Goal: Task Accomplishment & Management: Use online tool/utility

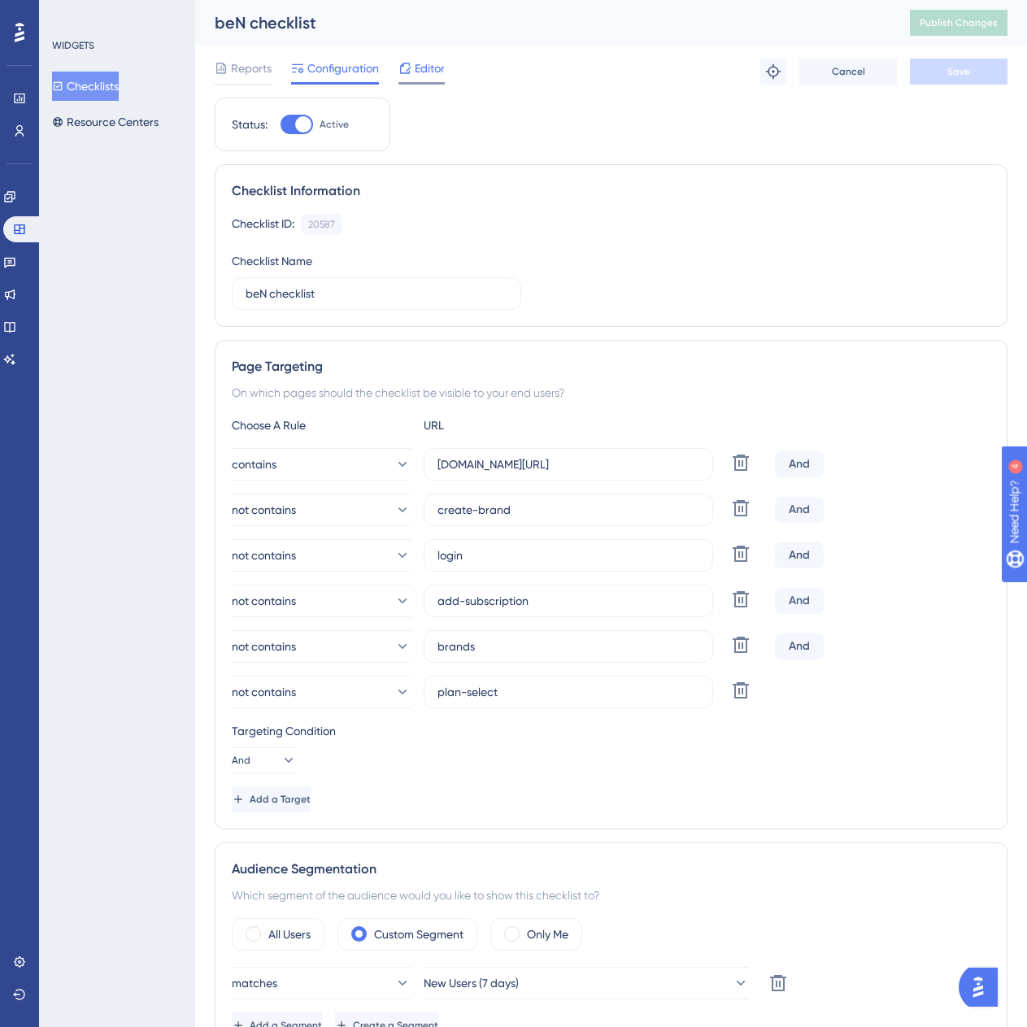
click at [431, 67] on span "Editor" at bounding box center [430, 69] width 30 height 20
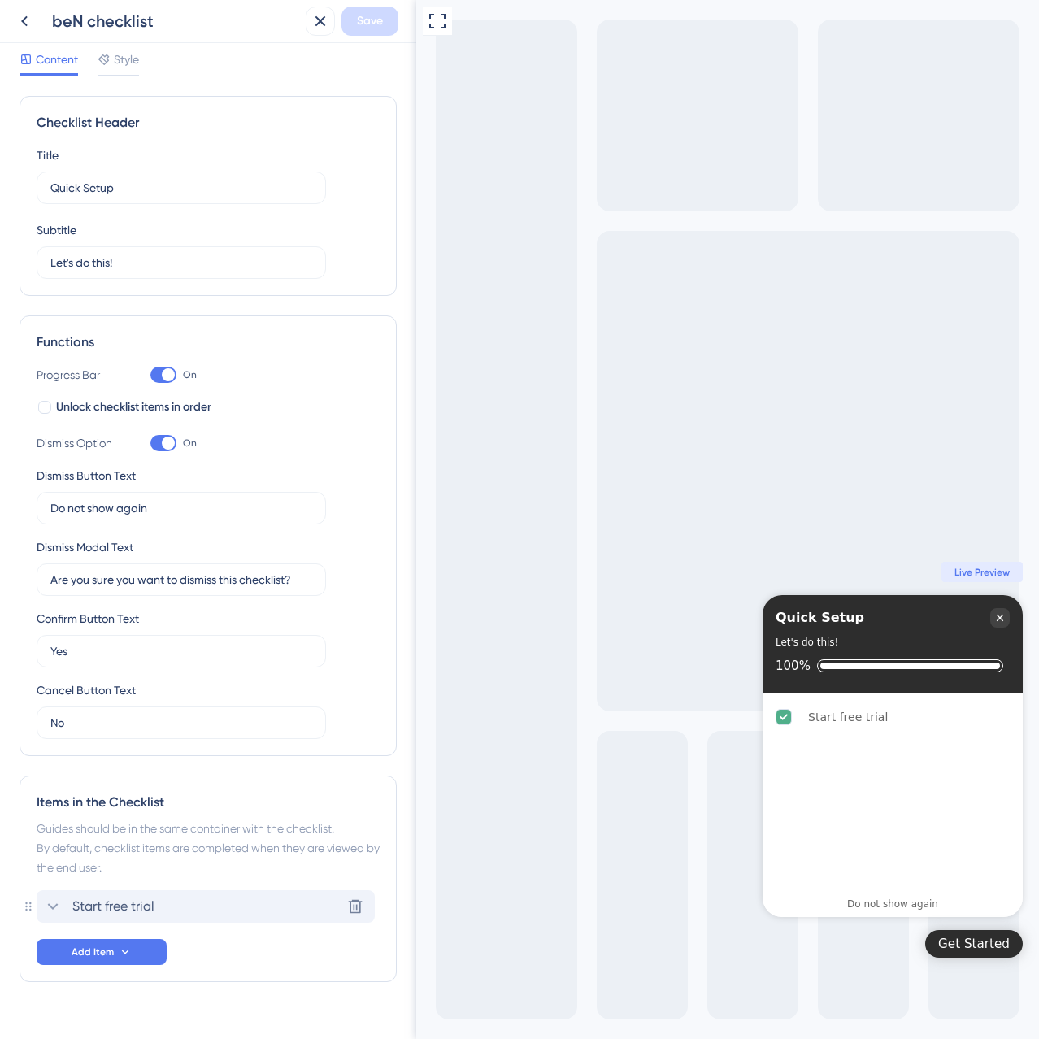
click at [90, 908] on span "Start free trial" at bounding box center [113, 907] width 82 height 20
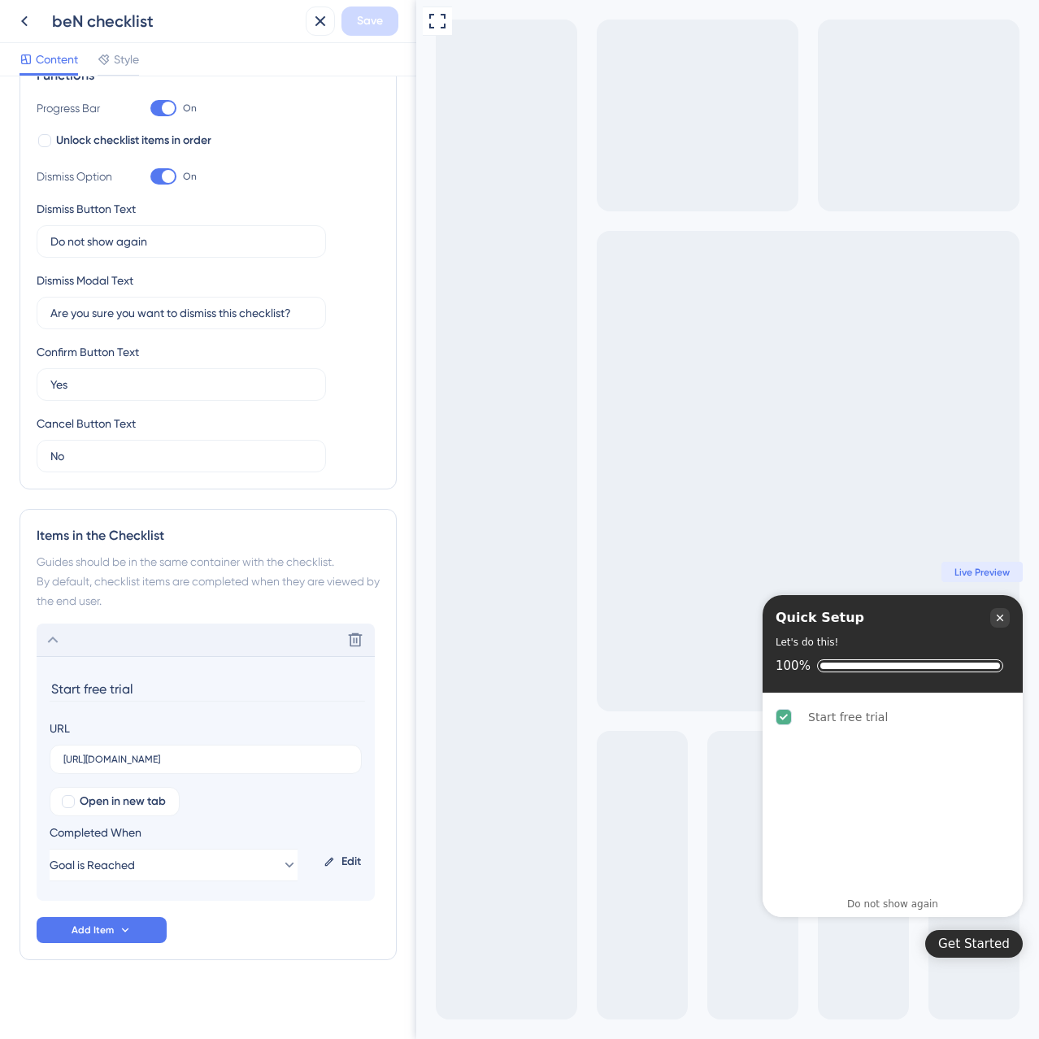
scroll to position [272, 0]
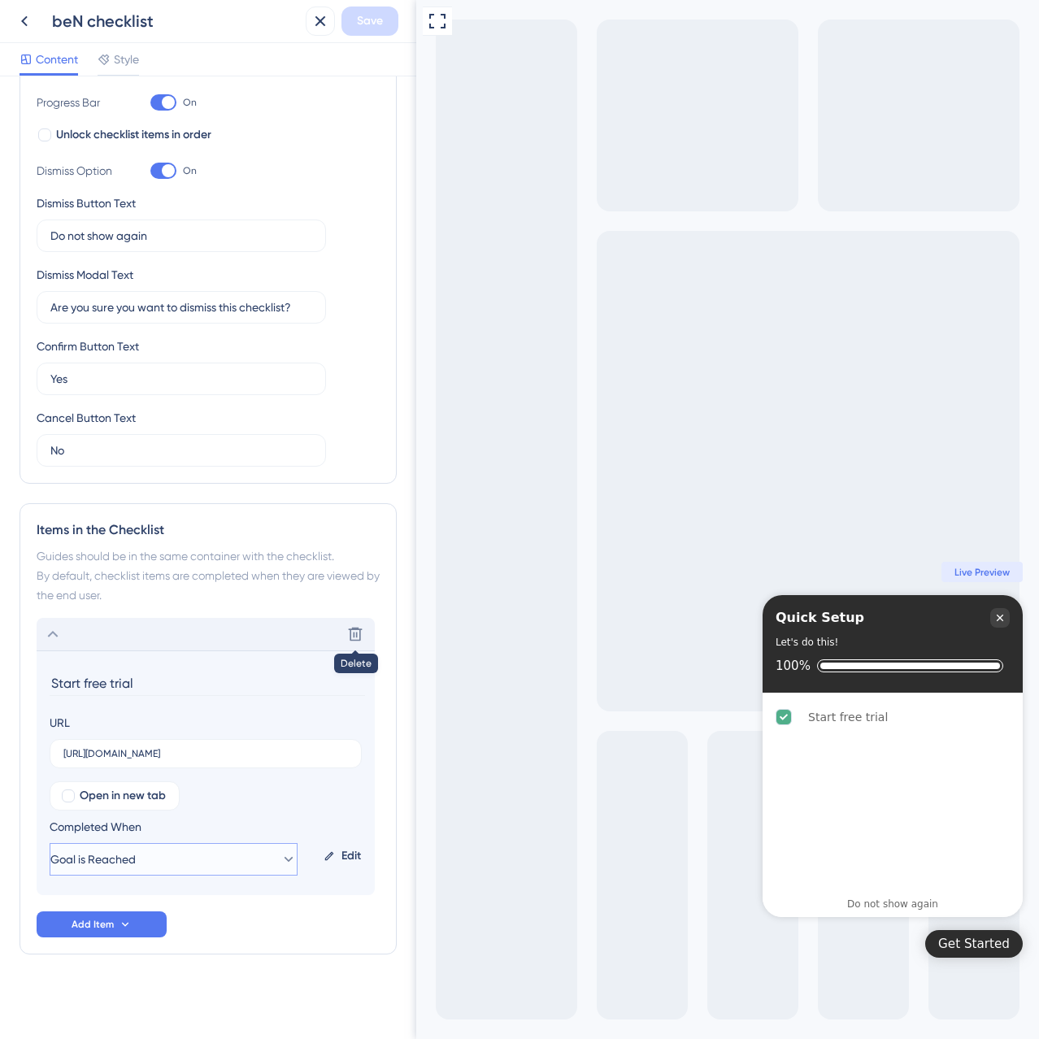
click at [211, 855] on button "Goal is Reached" at bounding box center [174, 859] width 248 height 33
click at [347, 858] on div "Edit" at bounding box center [342, 856] width 50 height 39
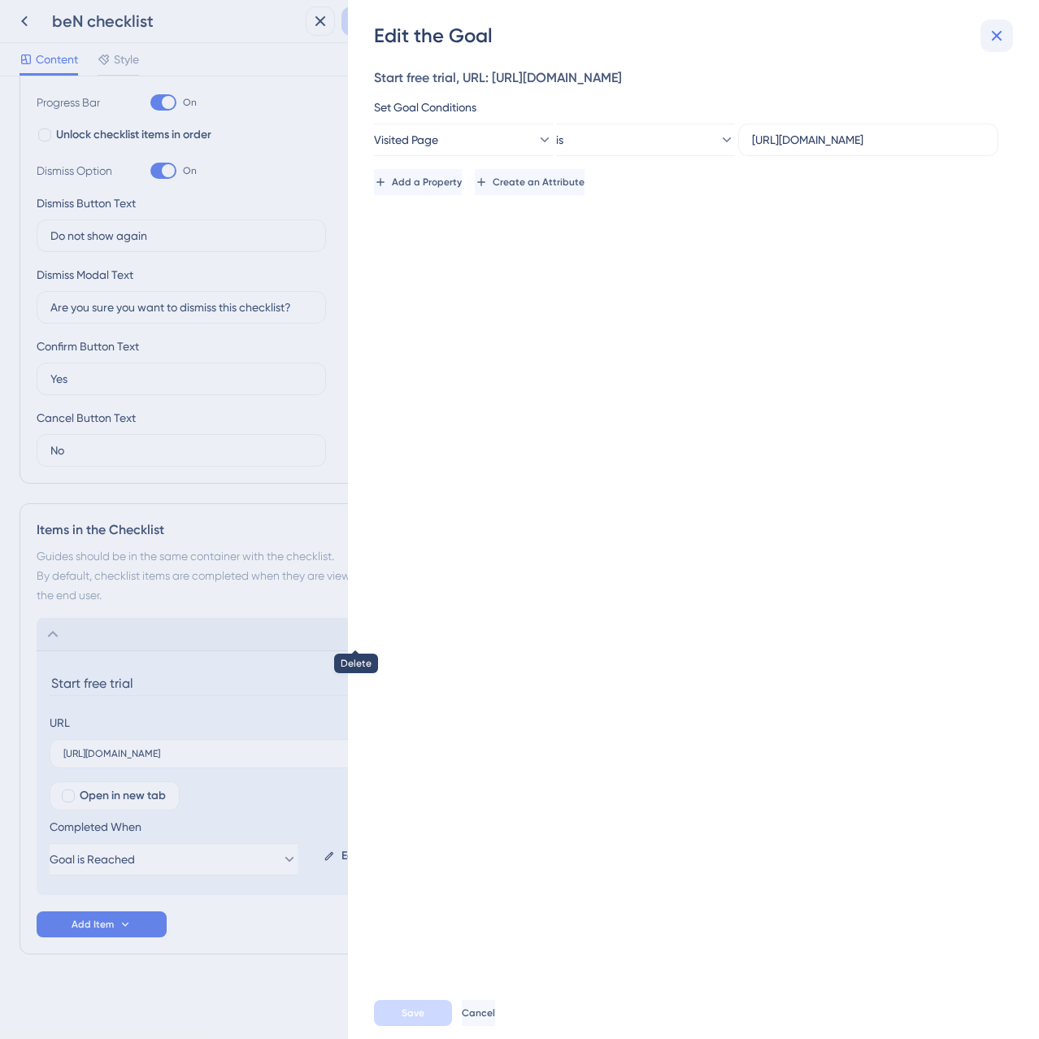
click at [988, 36] on icon at bounding box center [997, 36] width 20 height 20
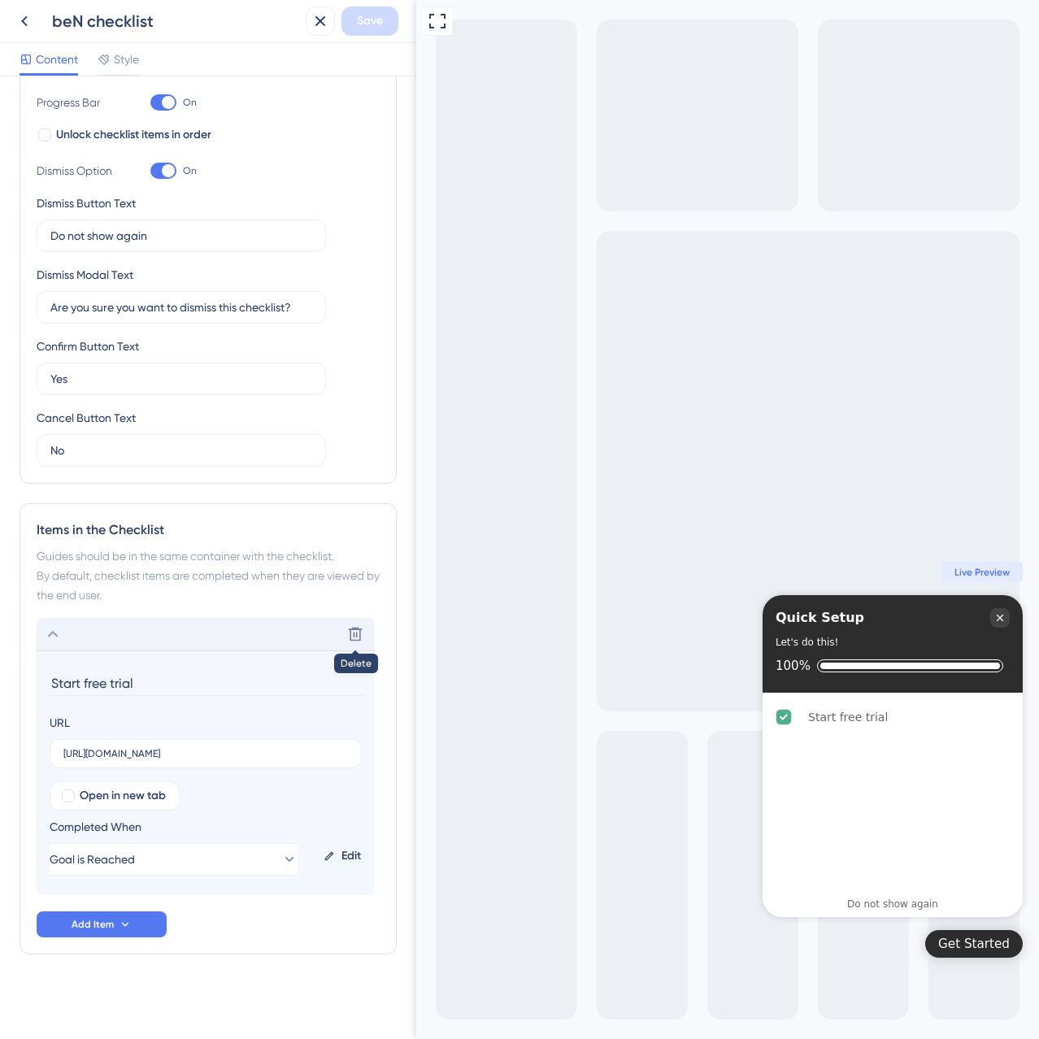
click at [85, 687] on input "Start free trial" at bounding box center [207, 683] width 315 height 25
type input "Activate your plan"
click at [159, 954] on div "Items in the Checklist Guides should be in the same container with the checklis…" at bounding box center [208, 728] width 377 height 451
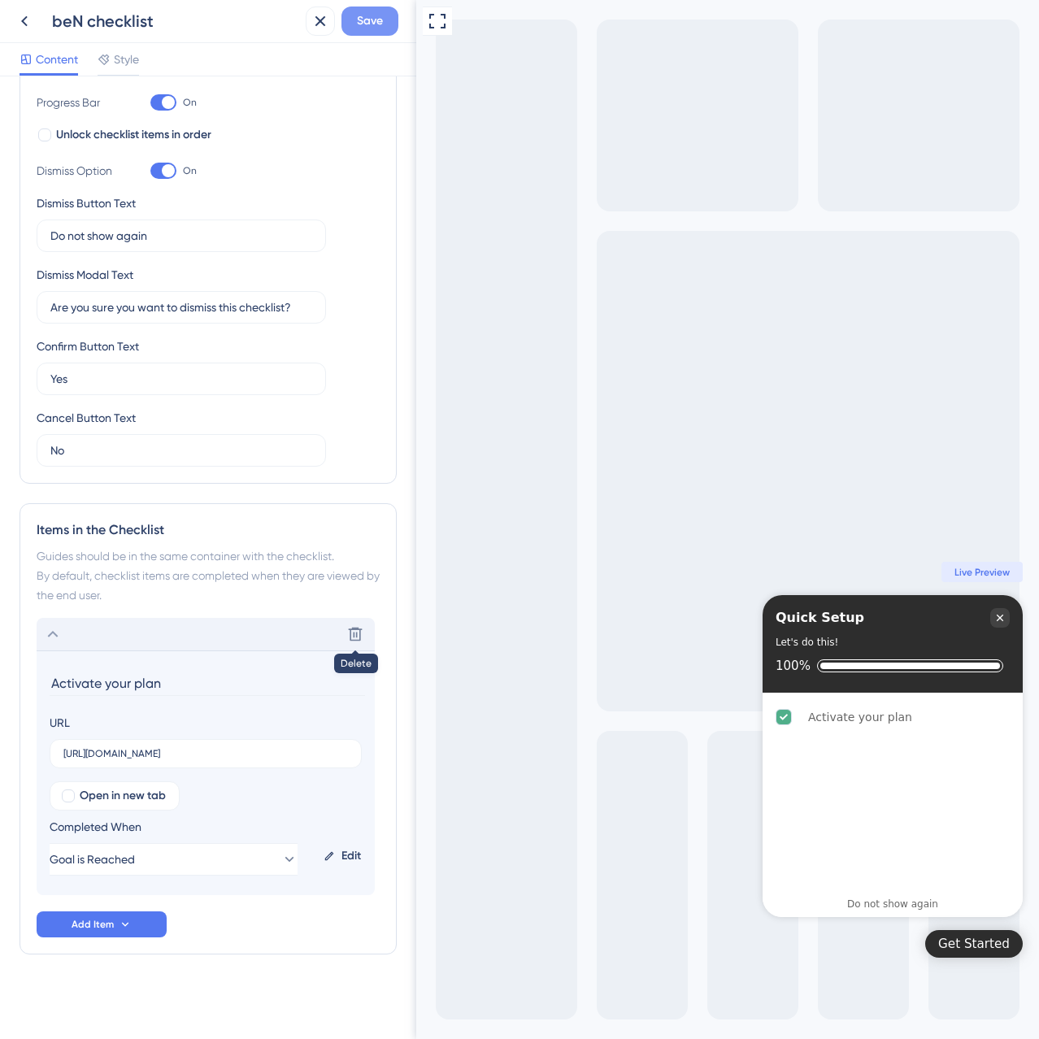
click at [368, 20] on span "Save" at bounding box center [370, 21] width 26 height 20
click at [99, 929] on span "Add Item" at bounding box center [93, 924] width 42 height 13
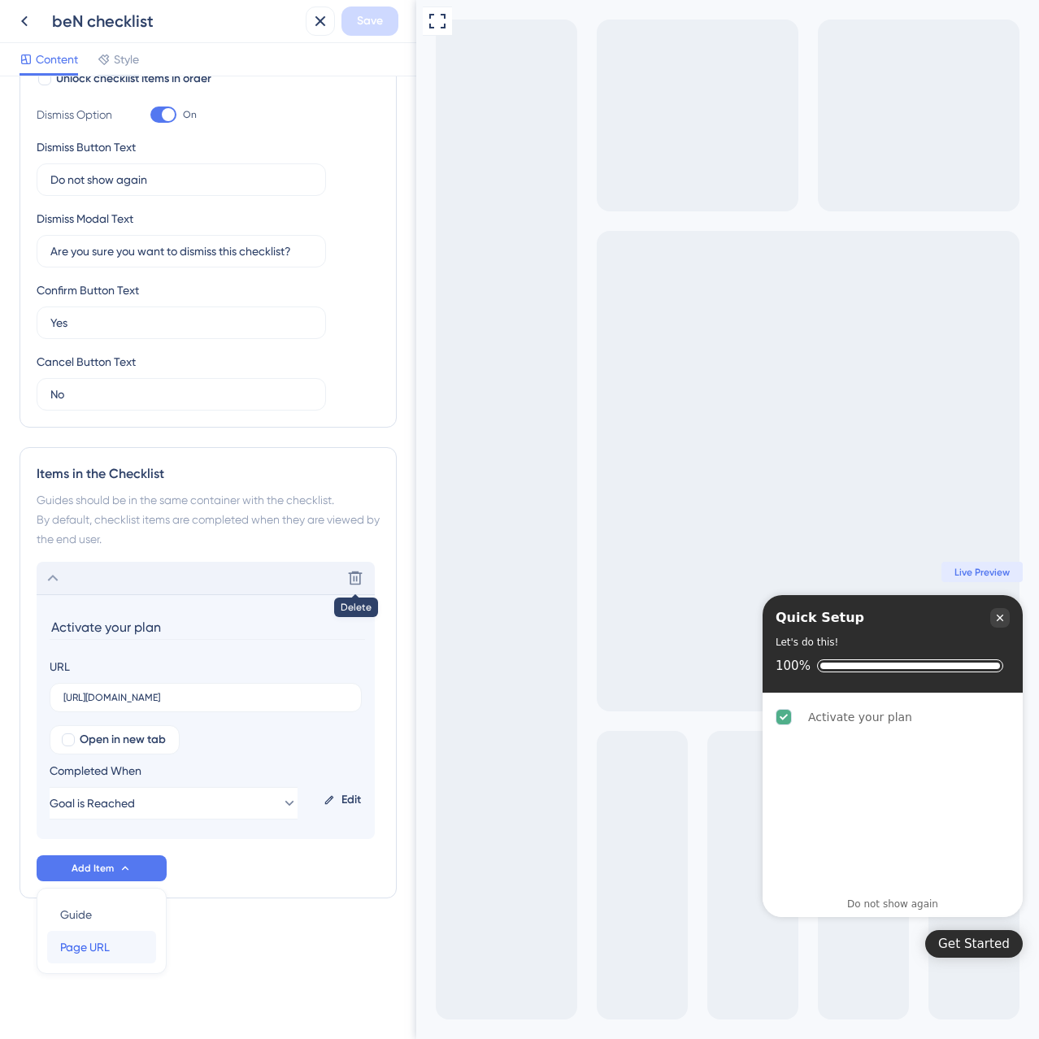
click at [135, 946] on div "Page URL Page URL" at bounding box center [101, 947] width 83 height 33
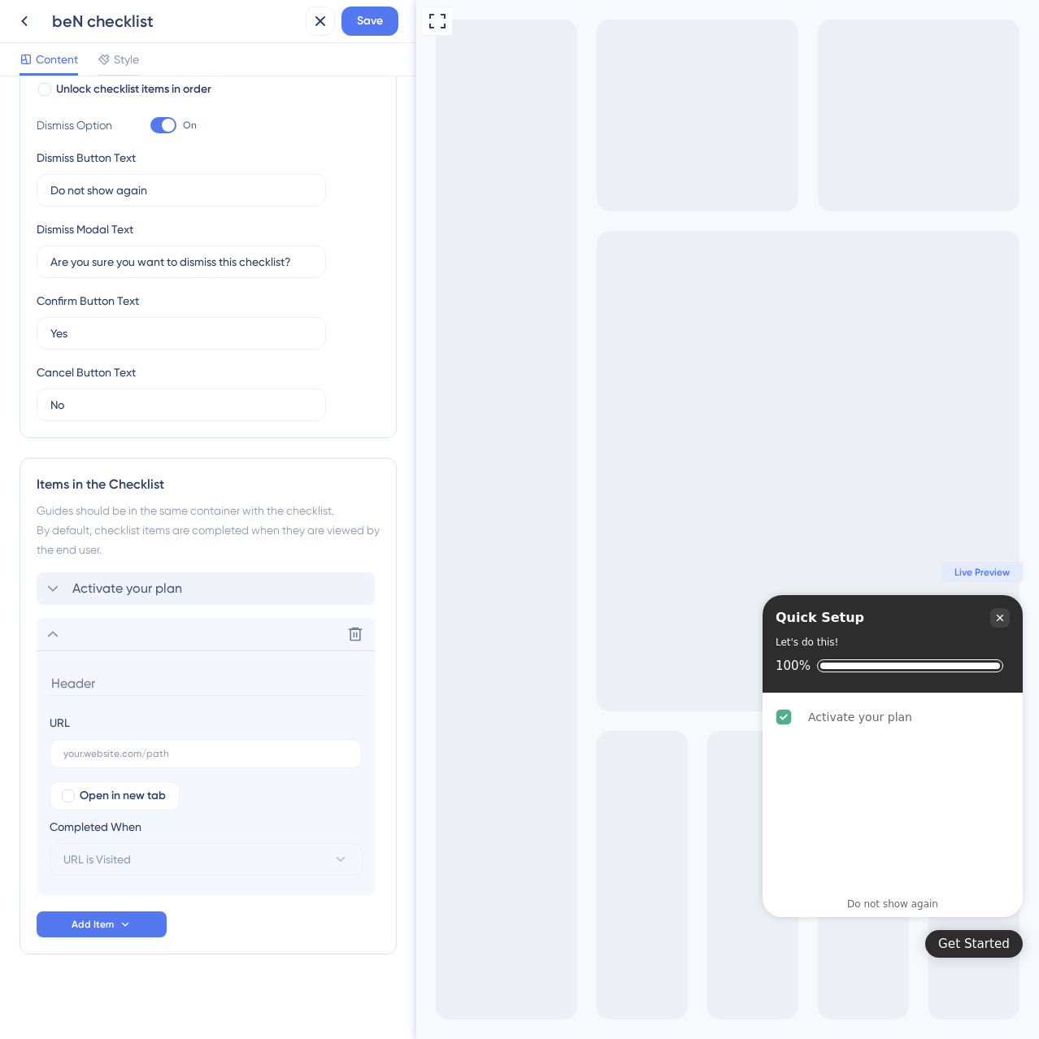
scroll to position [318, 0]
type input "v"
click at [111, 686] on input "Tour the Platform" at bounding box center [207, 683] width 315 height 25
click at [236, 680] on input "Tour the platform" at bounding box center [207, 683] width 315 height 25
type input "Tour the platform?"
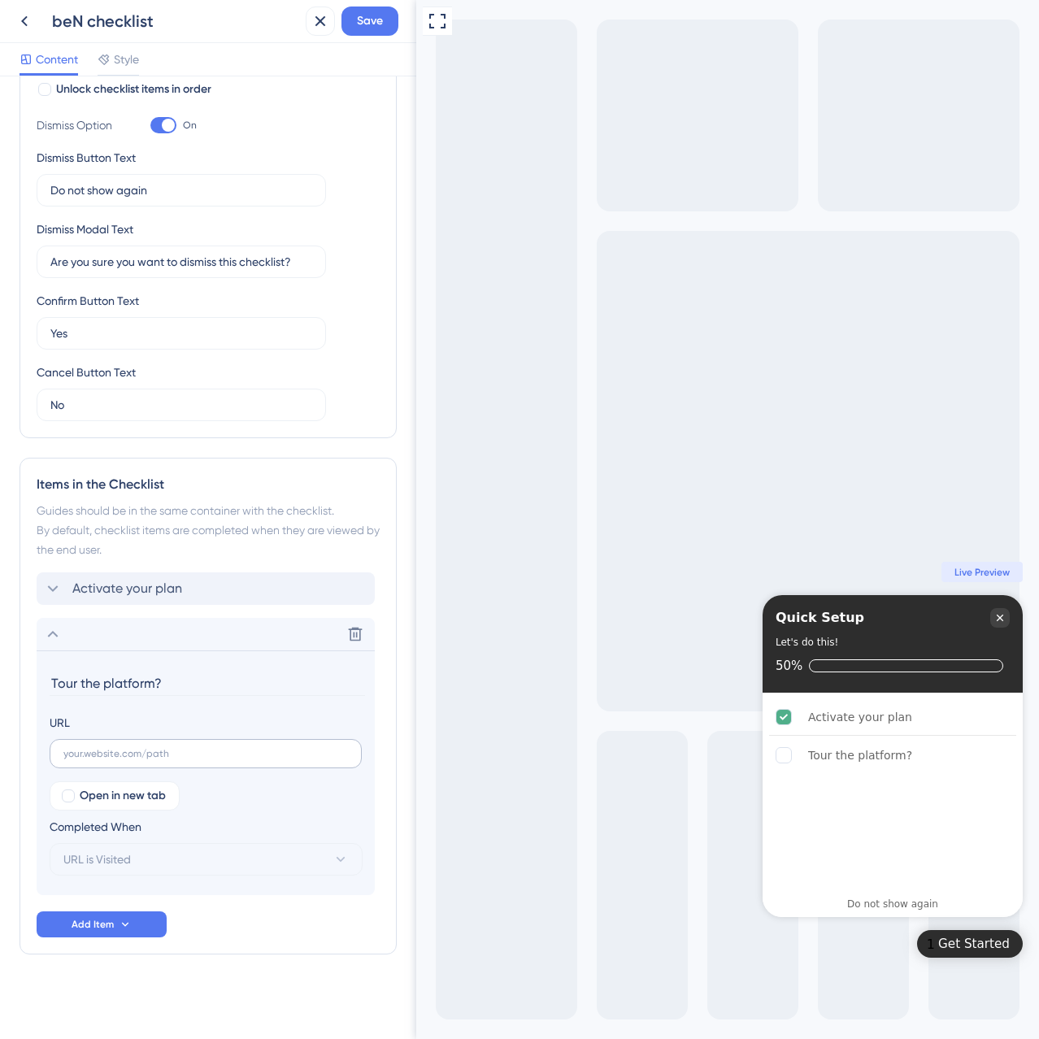
click at [230, 762] on label at bounding box center [206, 753] width 312 height 29
click at [230, 759] on input "text" at bounding box center [205, 753] width 285 height 11
paste input "[URL][DOMAIN_NAME]"
type input "[URL][DOMAIN_NAME]"
click at [94, 918] on span "Add Item" at bounding box center [93, 924] width 42 height 13
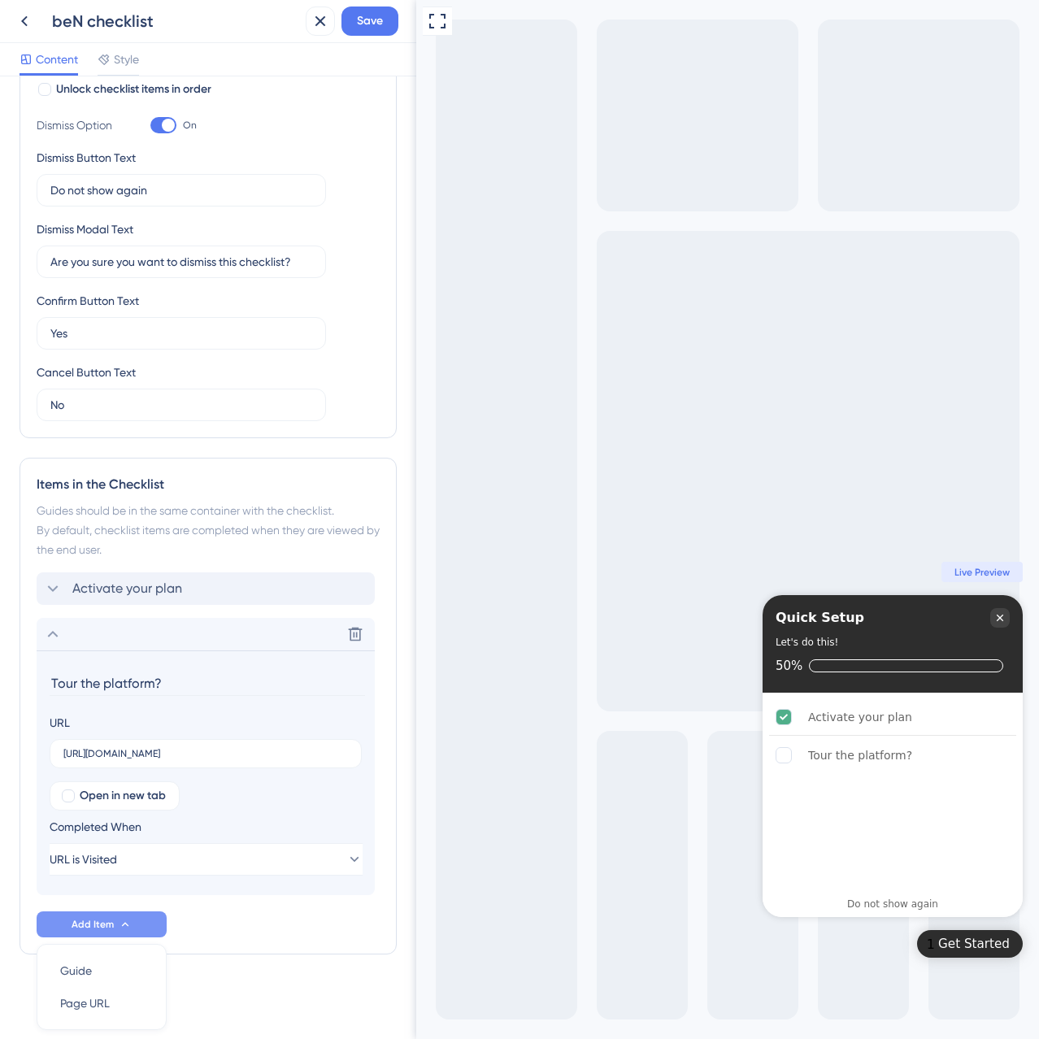
scroll to position [374, 0]
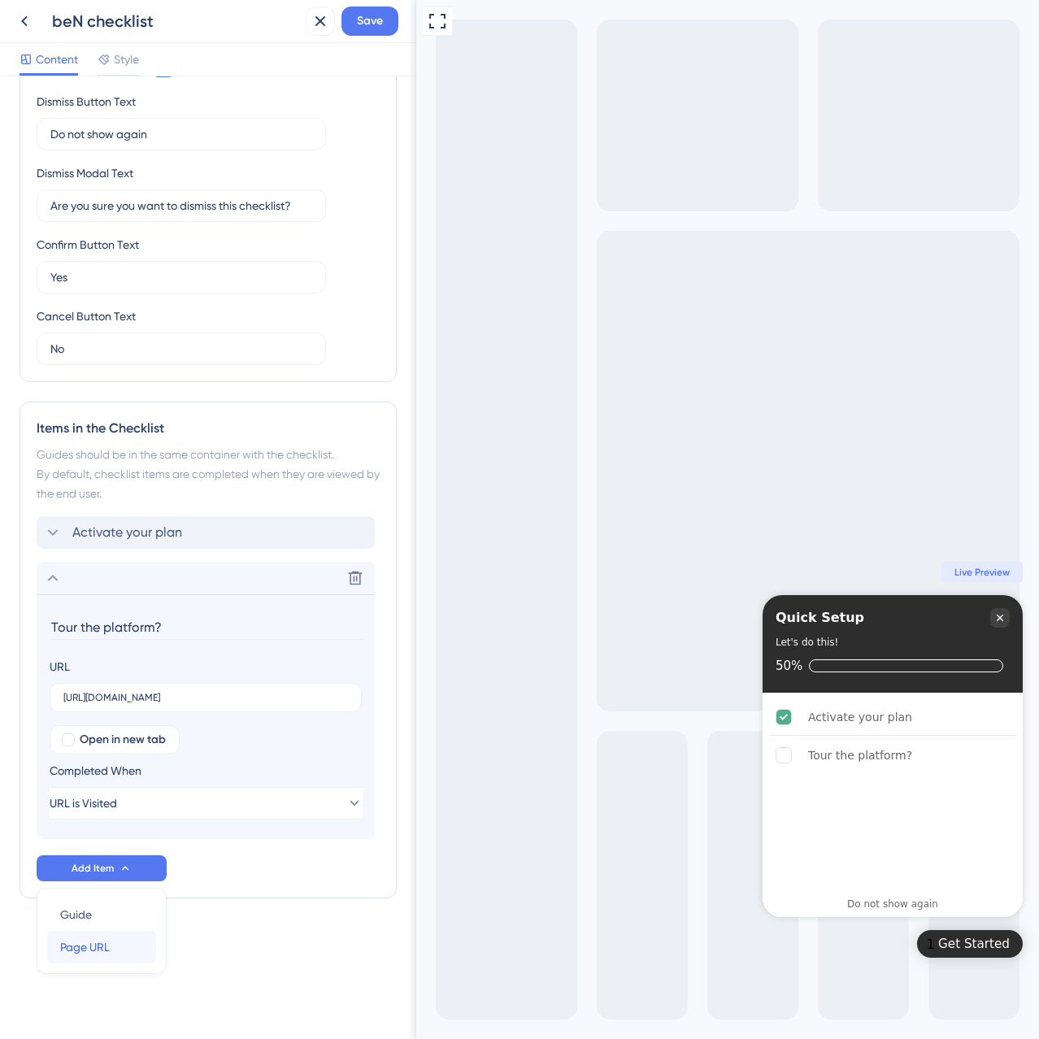
click at [83, 952] on span "Page URL" at bounding box center [85, 947] width 50 height 20
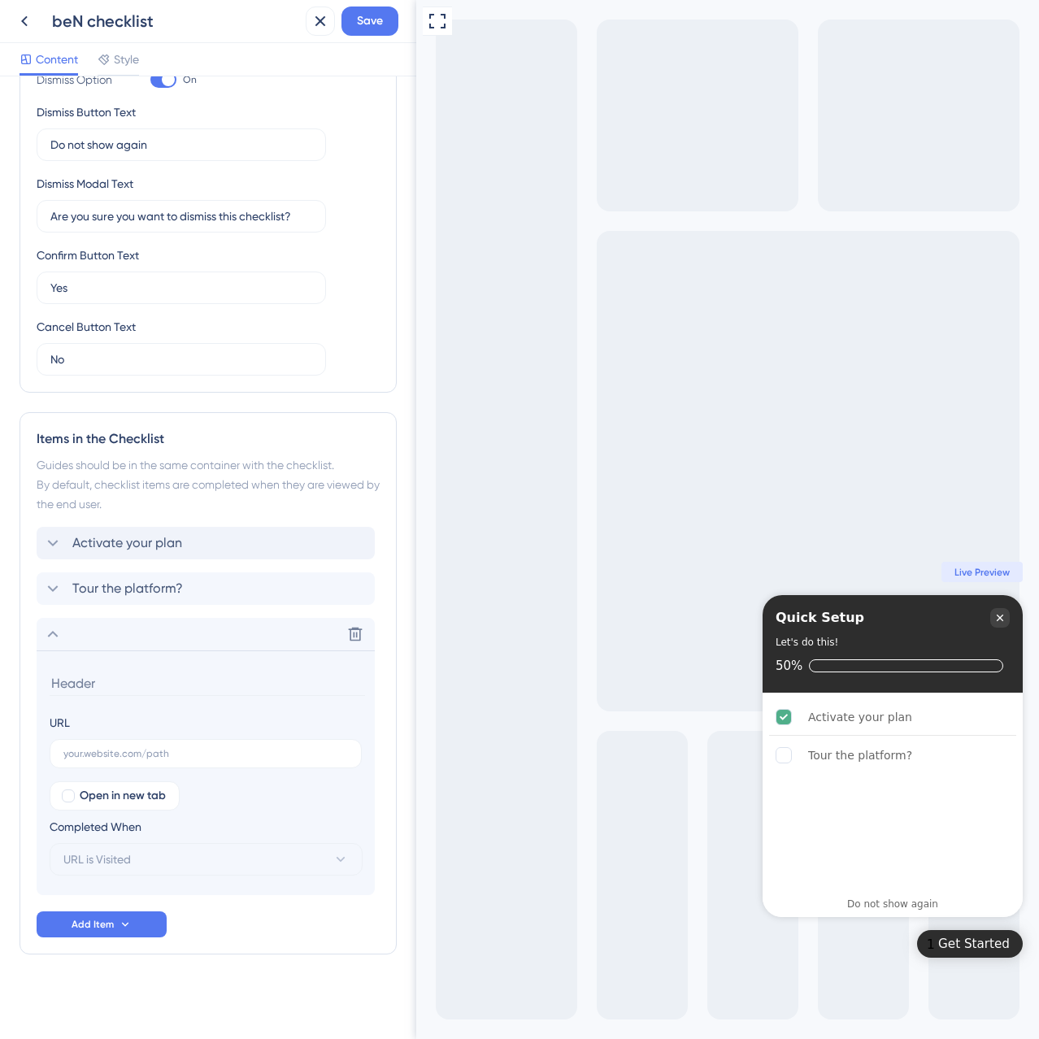
scroll to position [363, 0]
type input "Set up account"
click at [86, 933] on button "Add Item" at bounding box center [102, 924] width 130 height 26
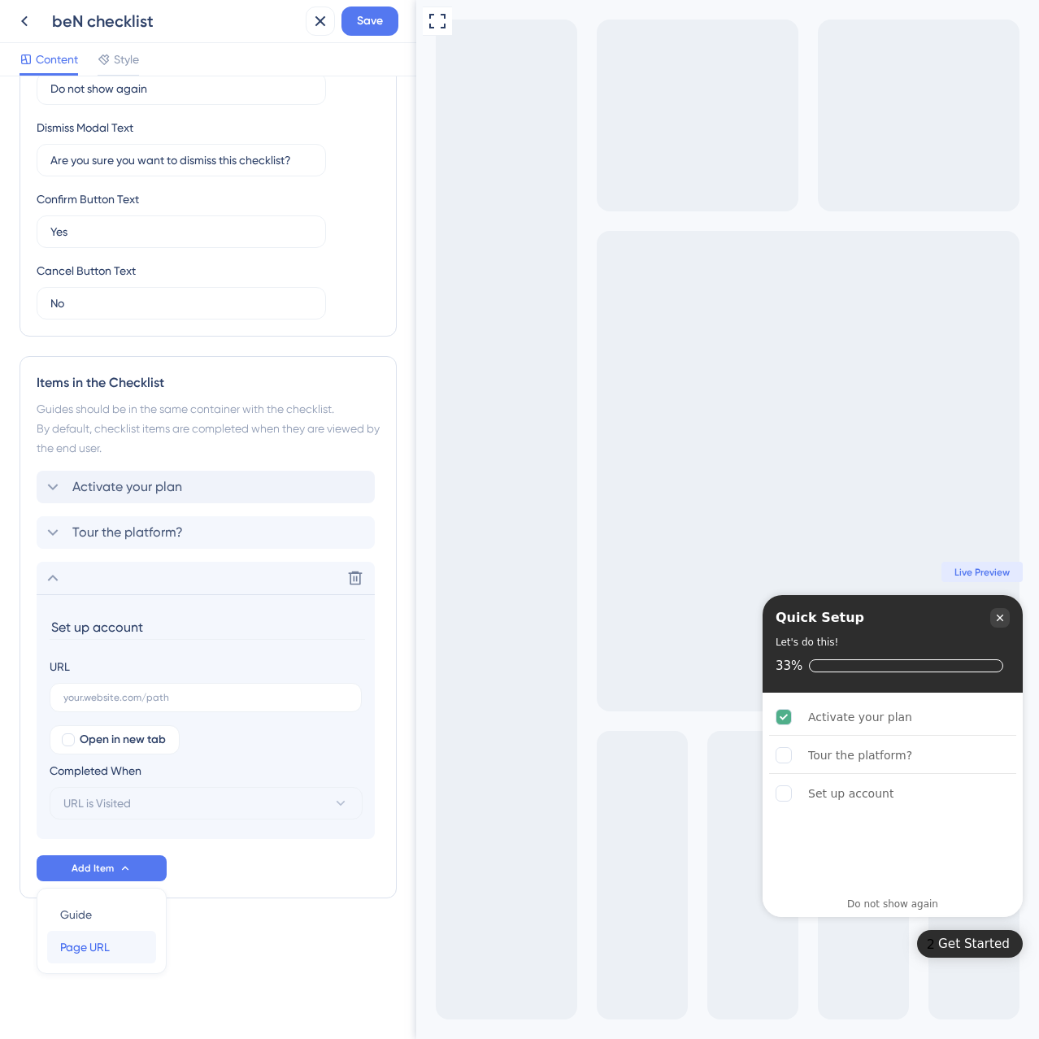
click at [93, 941] on span "Page URL" at bounding box center [85, 947] width 50 height 20
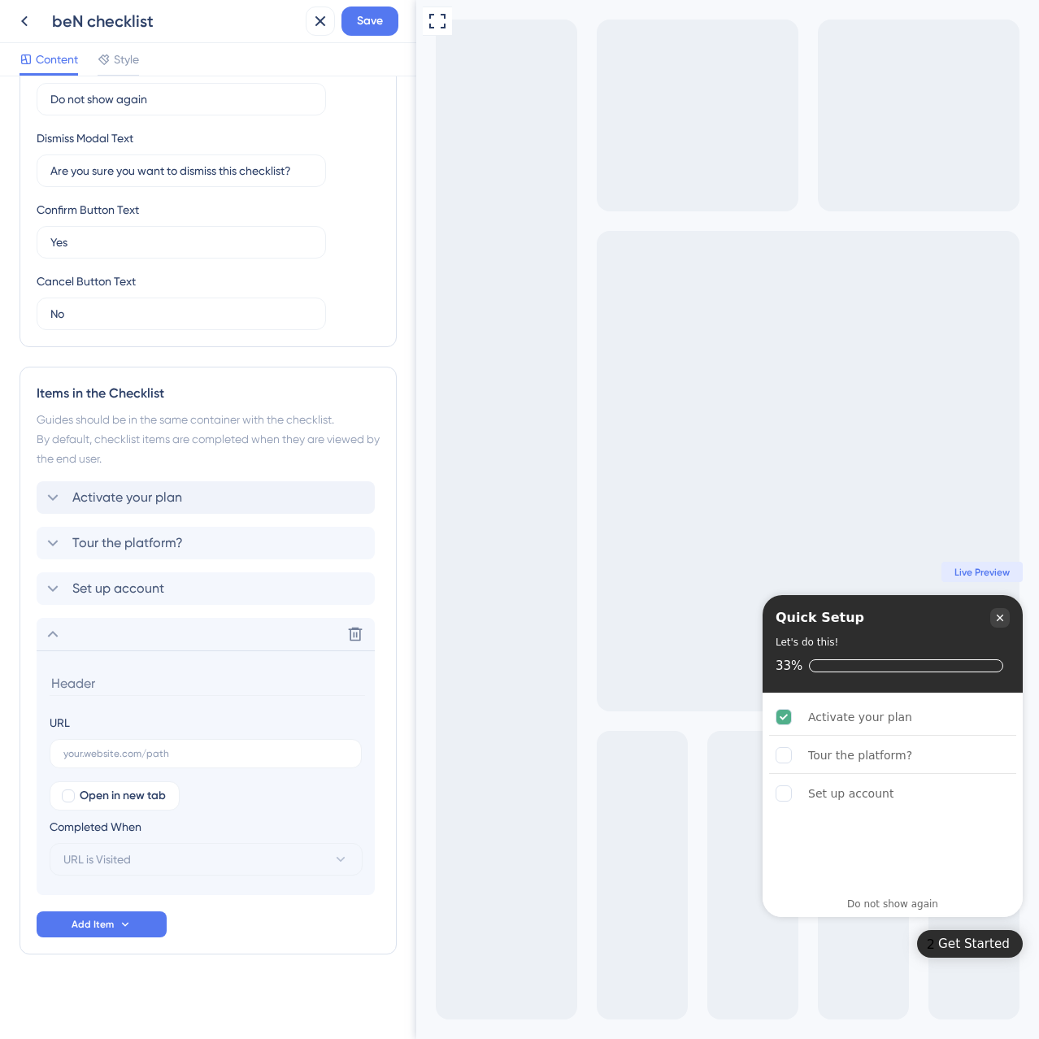
scroll to position [409, 0]
type input "Add brand info"
click at [141, 924] on button "Add Item" at bounding box center [102, 924] width 130 height 26
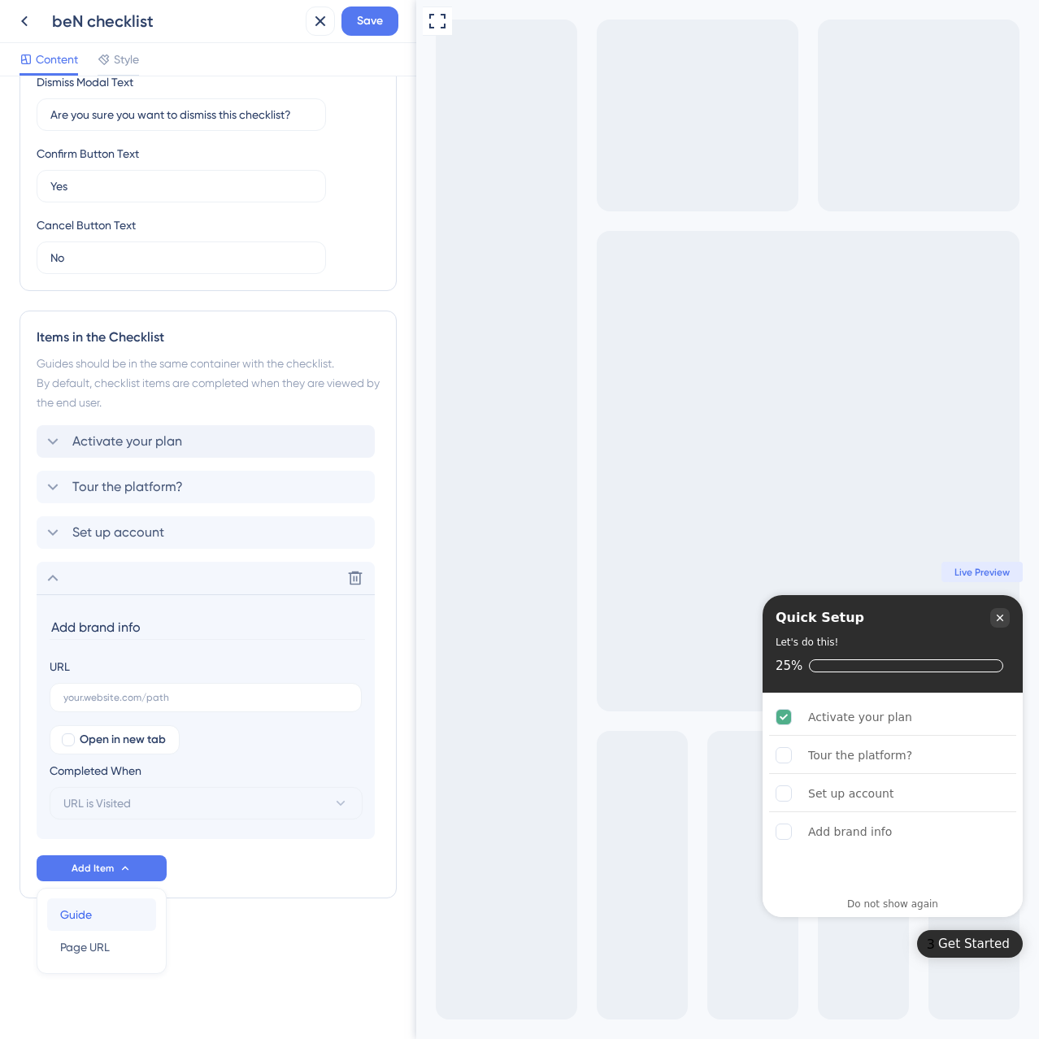
click at [127, 917] on div "Guide Guide" at bounding box center [101, 914] width 83 height 33
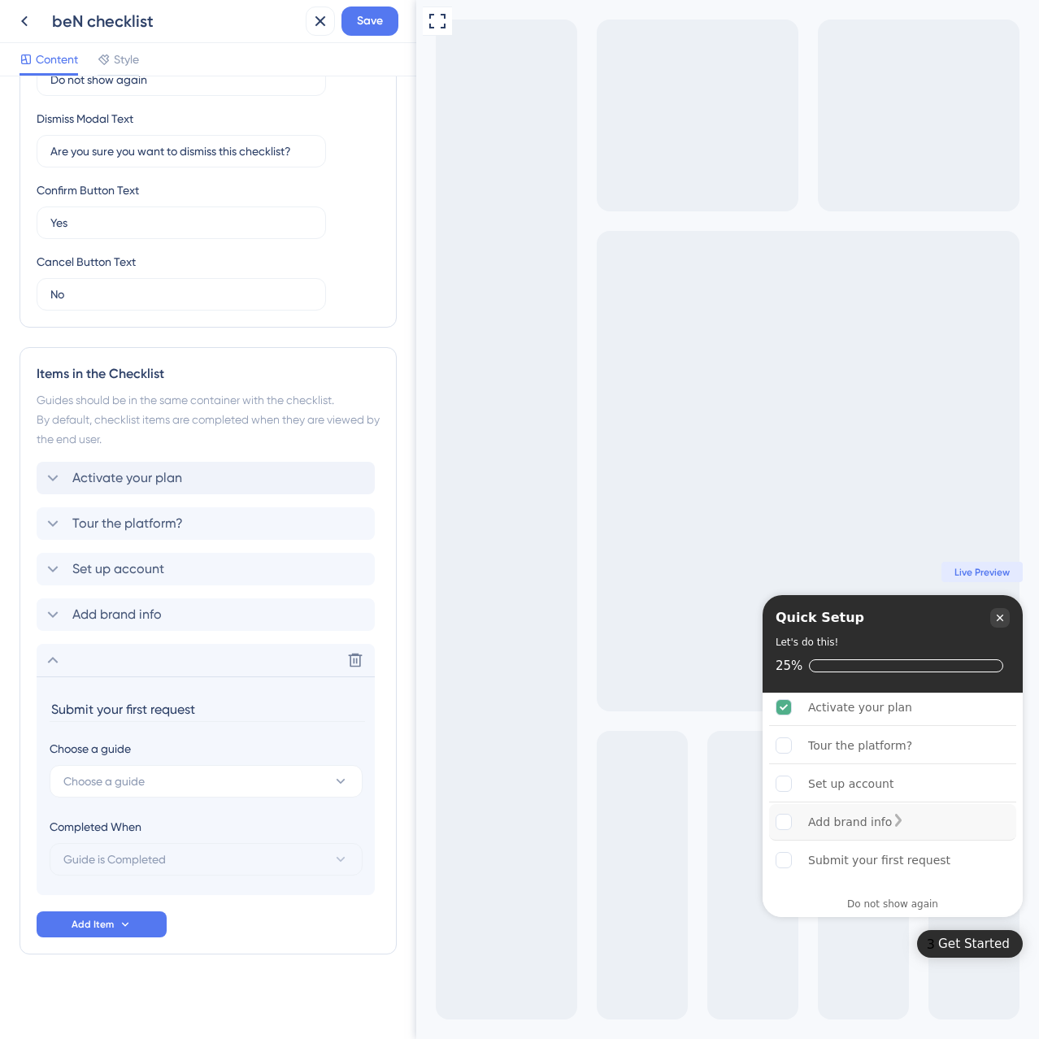
scroll to position [0, 0]
type input "Submit your first request"
click at [206, 517] on div "Tour the platform? [GEOGRAPHIC_DATA]" at bounding box center [206, 523] width 338 height 33
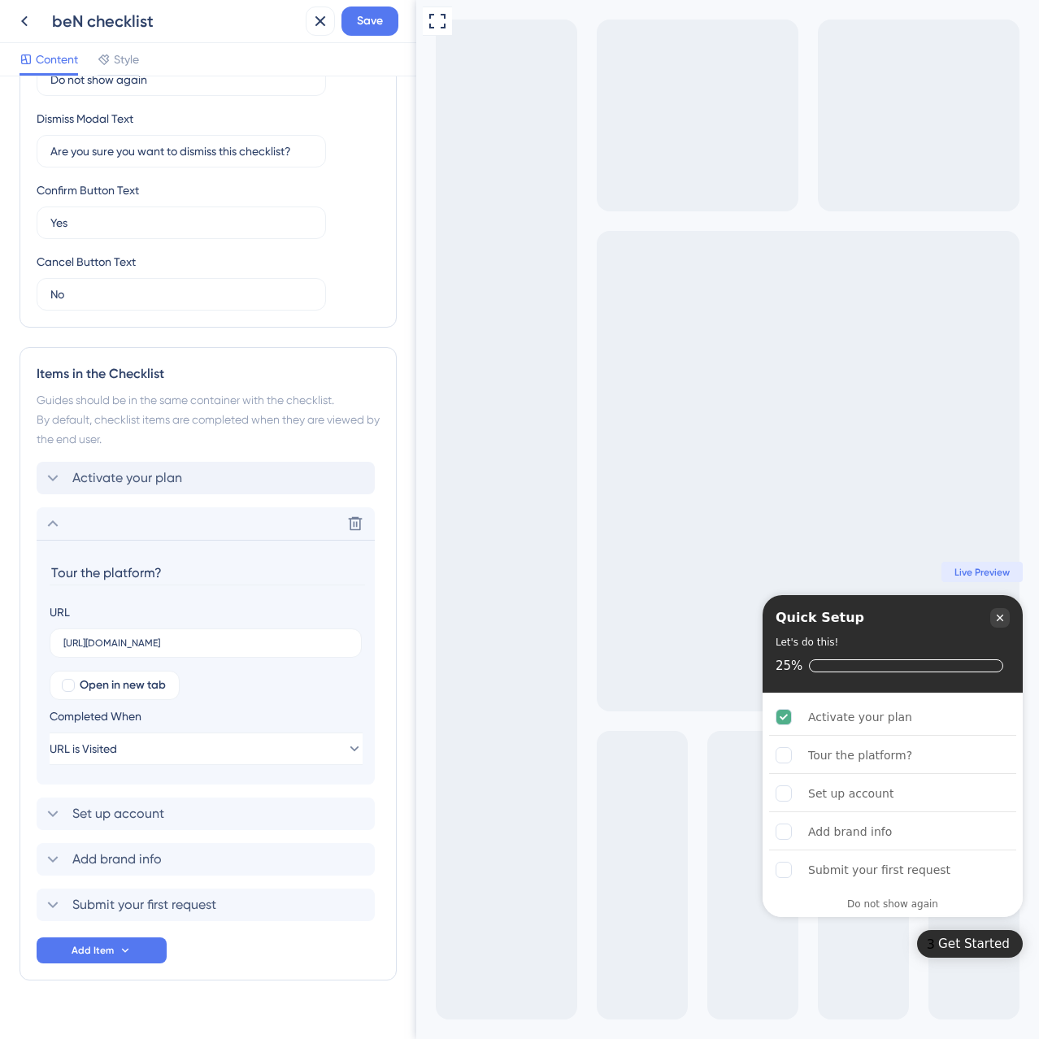
scroll to position [454, 0]
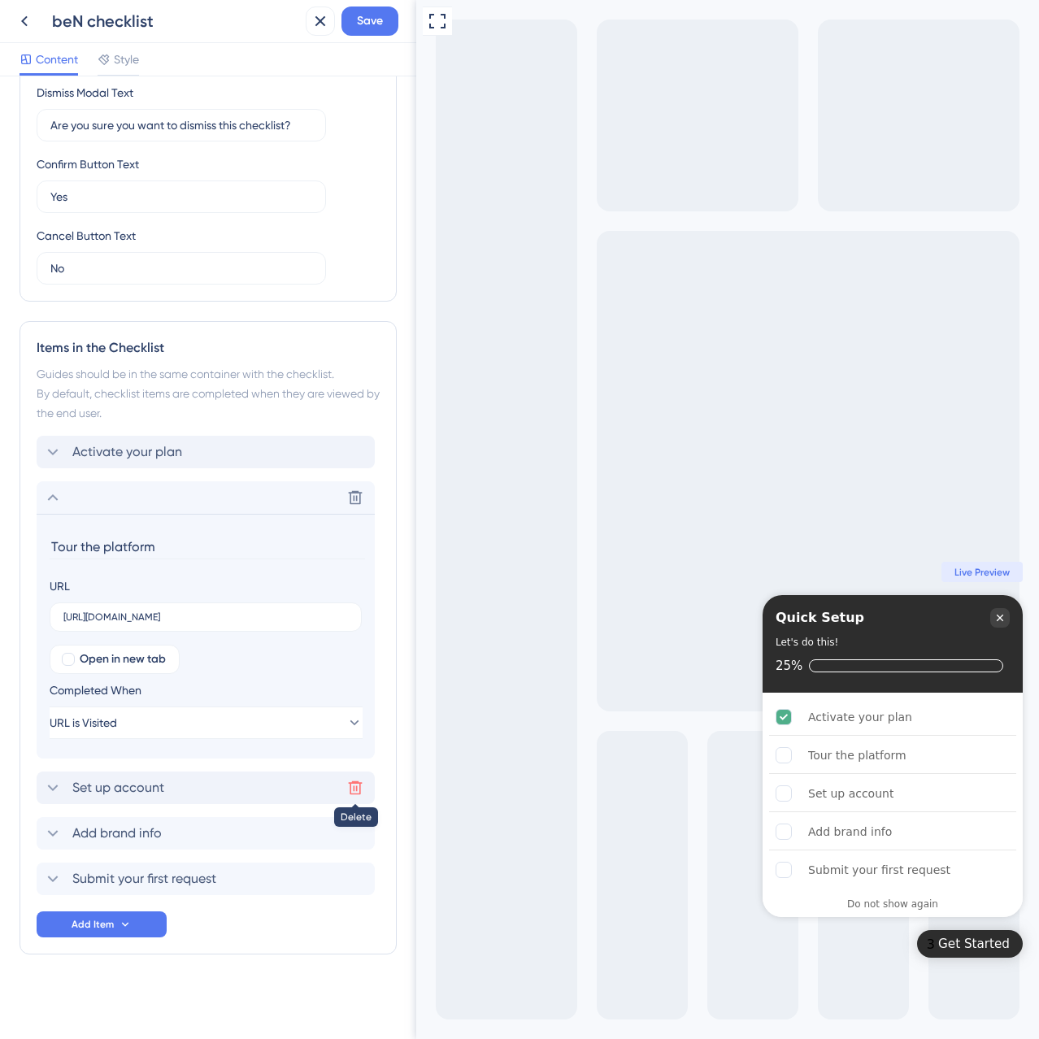
type input "Tour the platform"
click at [354, 785] on icon at bounding box center [355, 788] width 16 height 16
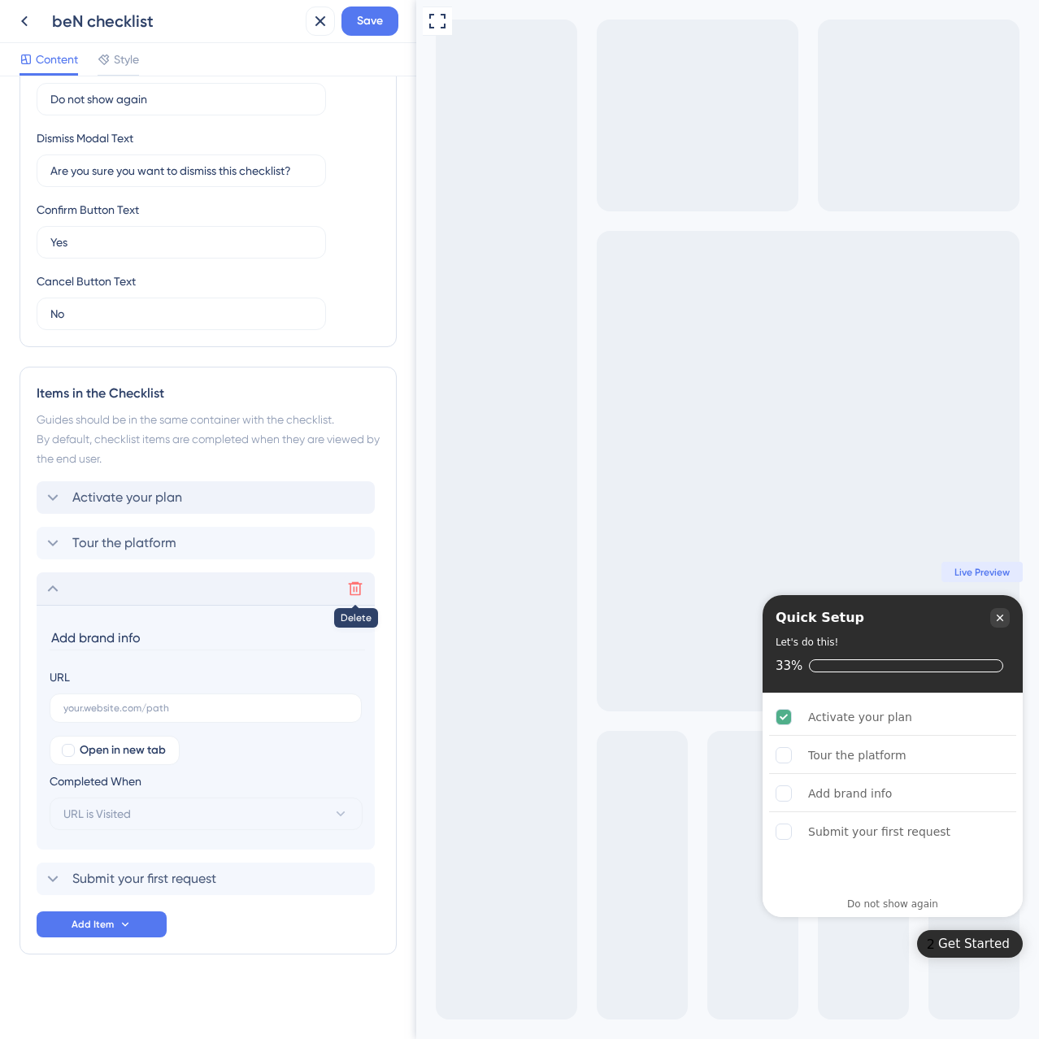
click at [359, 591] on icon at bounding box center [356, 589] width 14 height 14
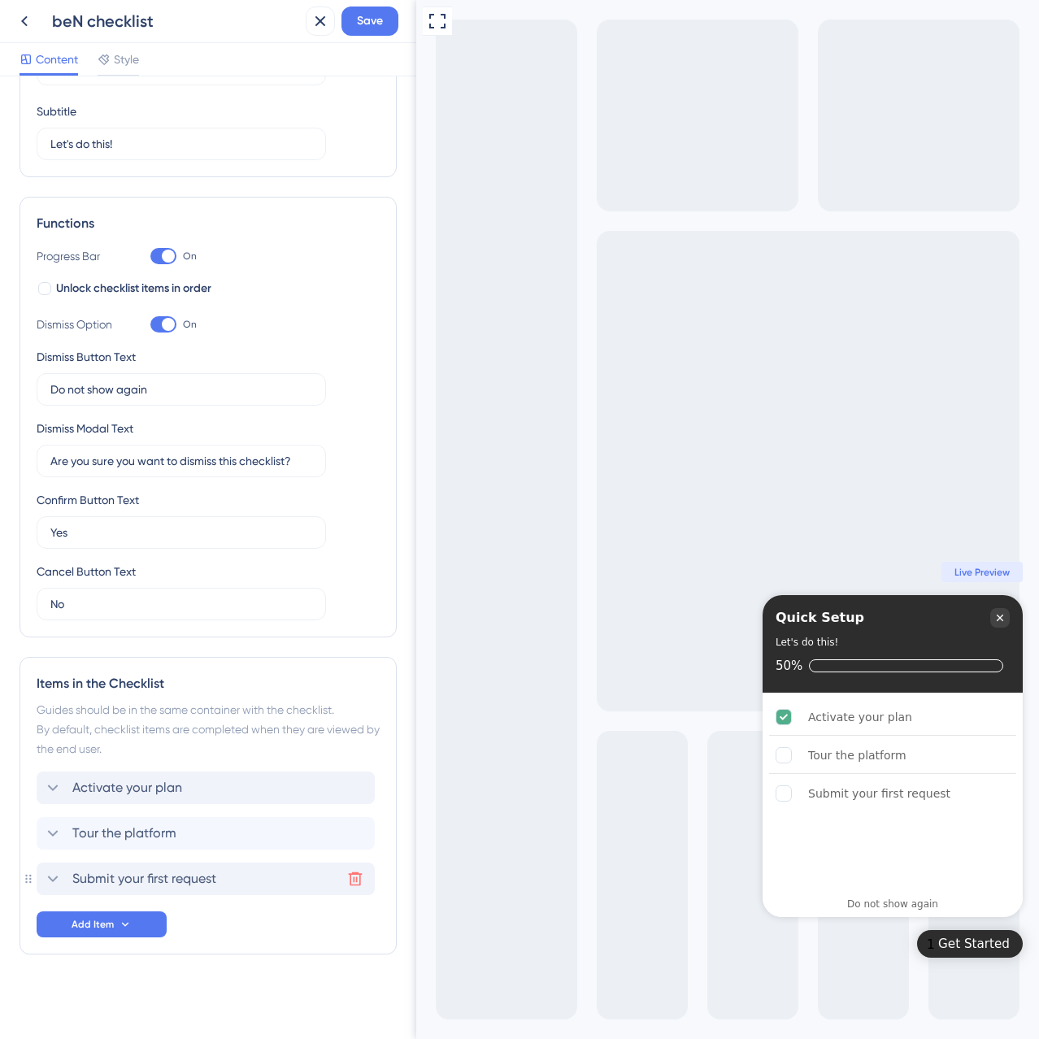
scroll to position [119, 0]
